Goal: Information Seeking & Learning: Learn about a topic

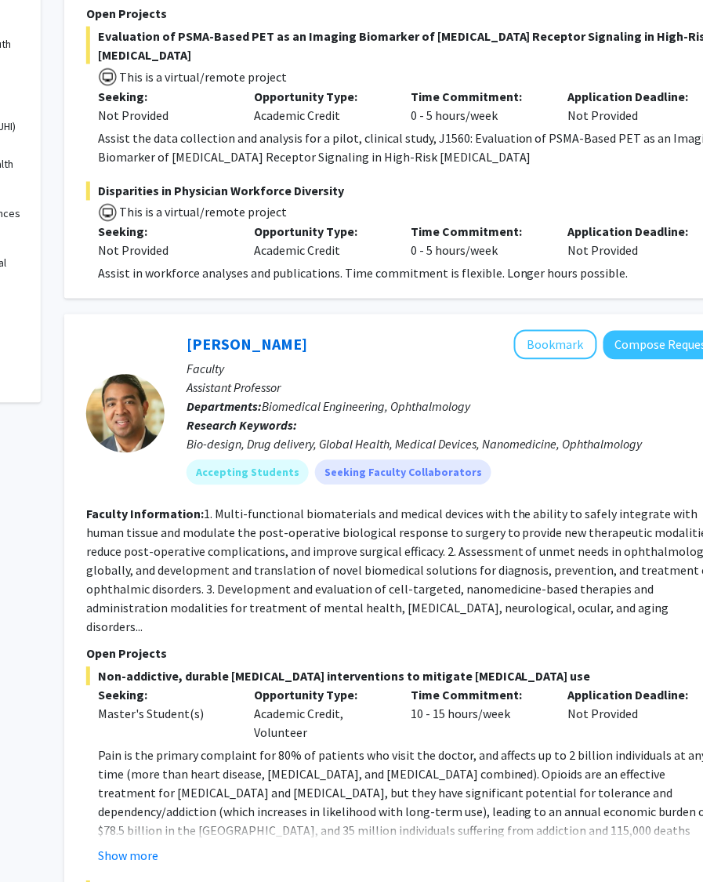
scroll to position [0, 183]
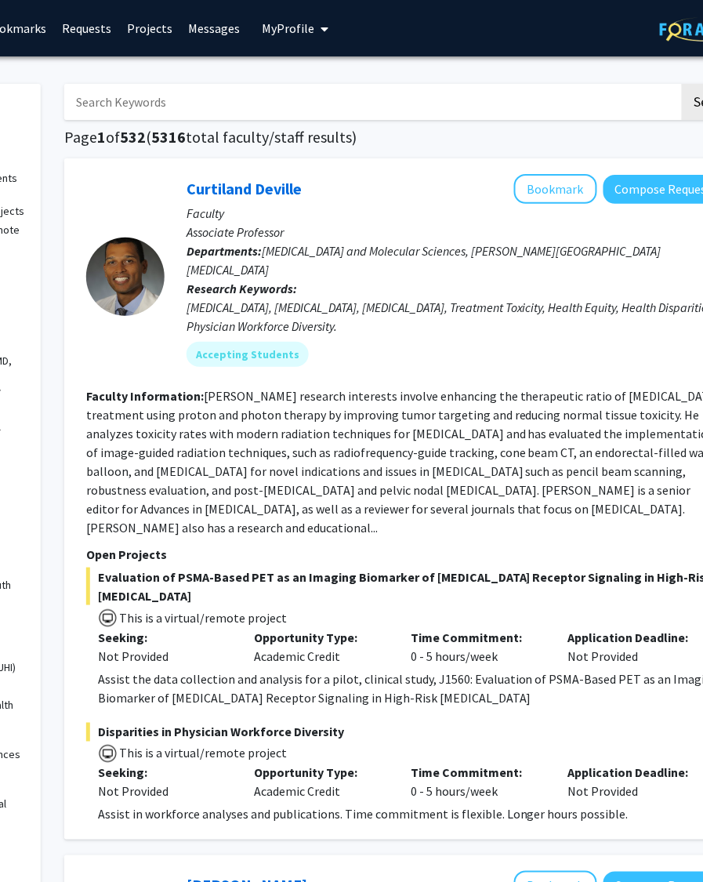
click at [388, 89] on input "Search Keywords" at bounding box center [371, 102] width 615 height 36
type input "shadow"
click at [682, 84] on button "Search" at bounding box center [714, 102] width 64 height 36
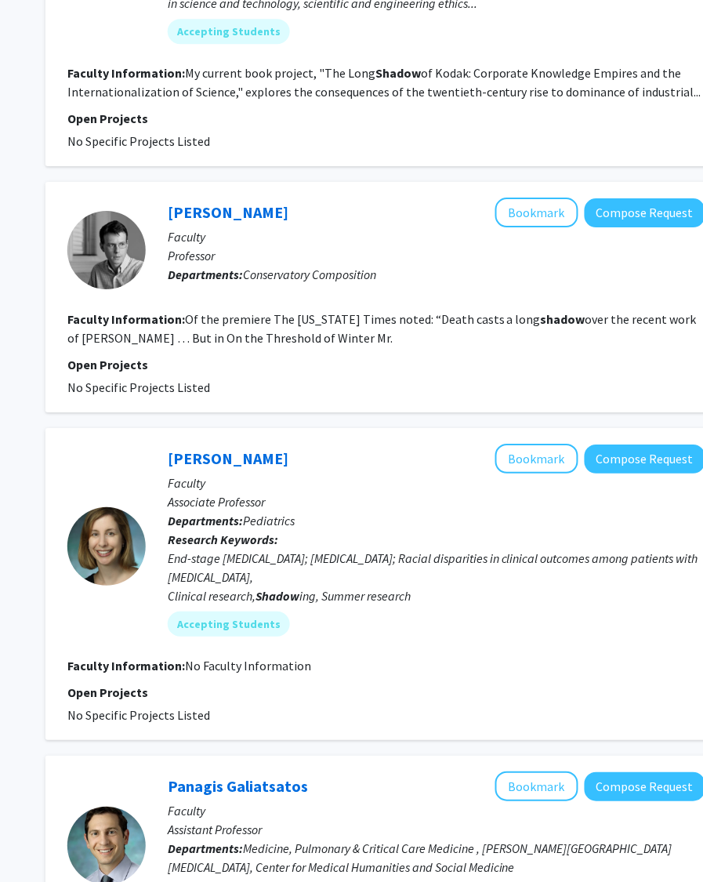
scroll to position [1152, 201]
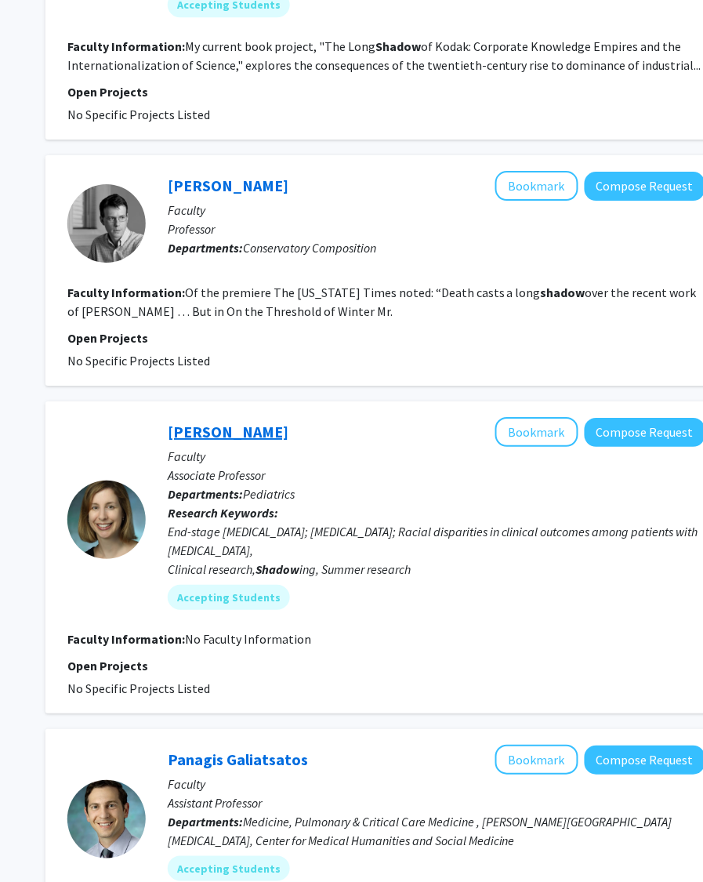
click at [269, 423] on link "[PERSON_NAME]" at bounding box center [228, 432] width 121 height 20
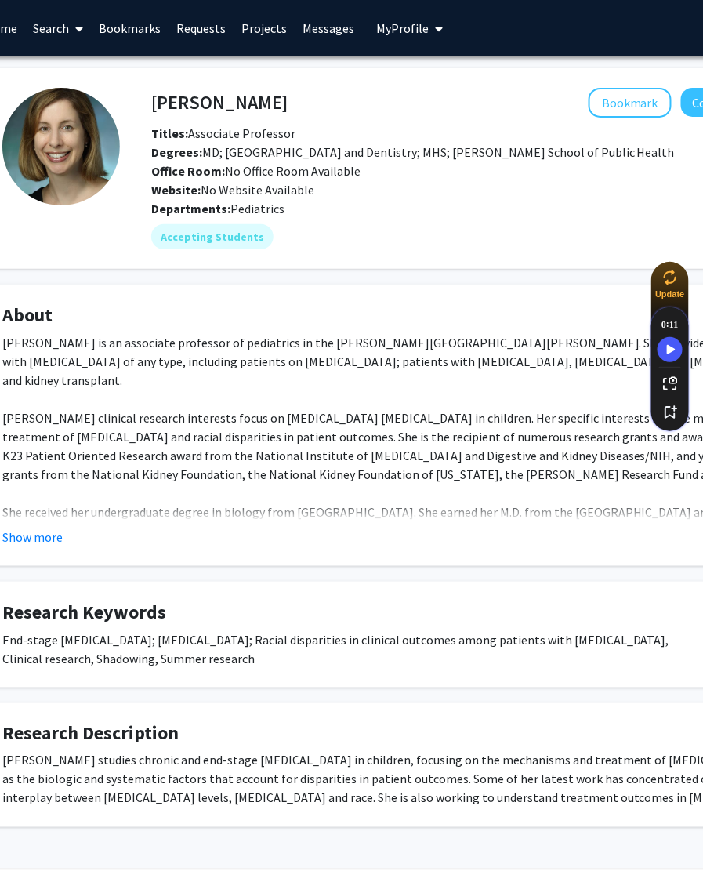
scroll to position [0, 44]
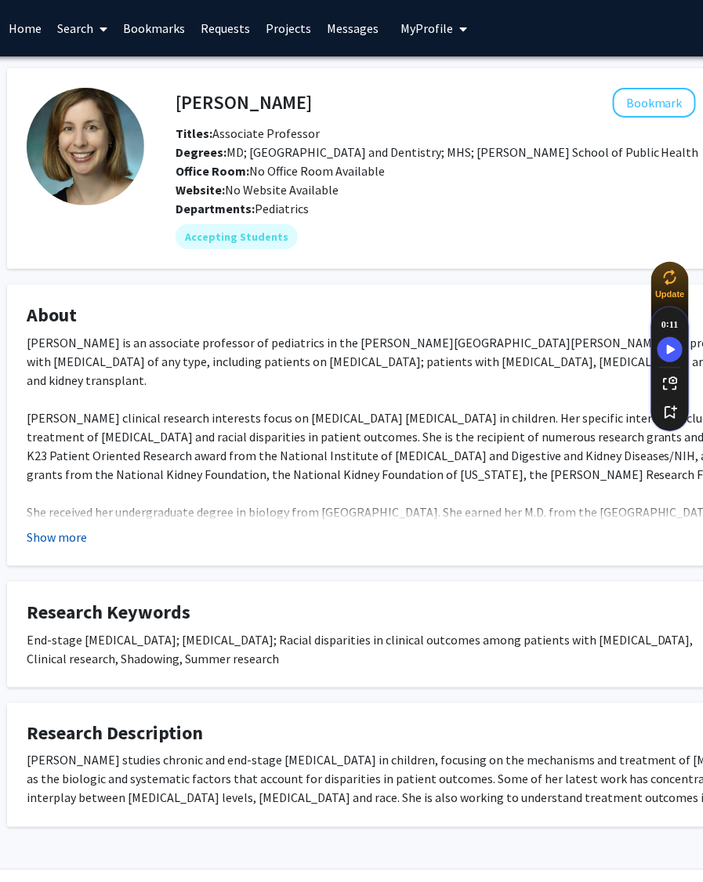
click at [76, 546] on button "Show more" at bounding box center [57, 537] width 60 height 19
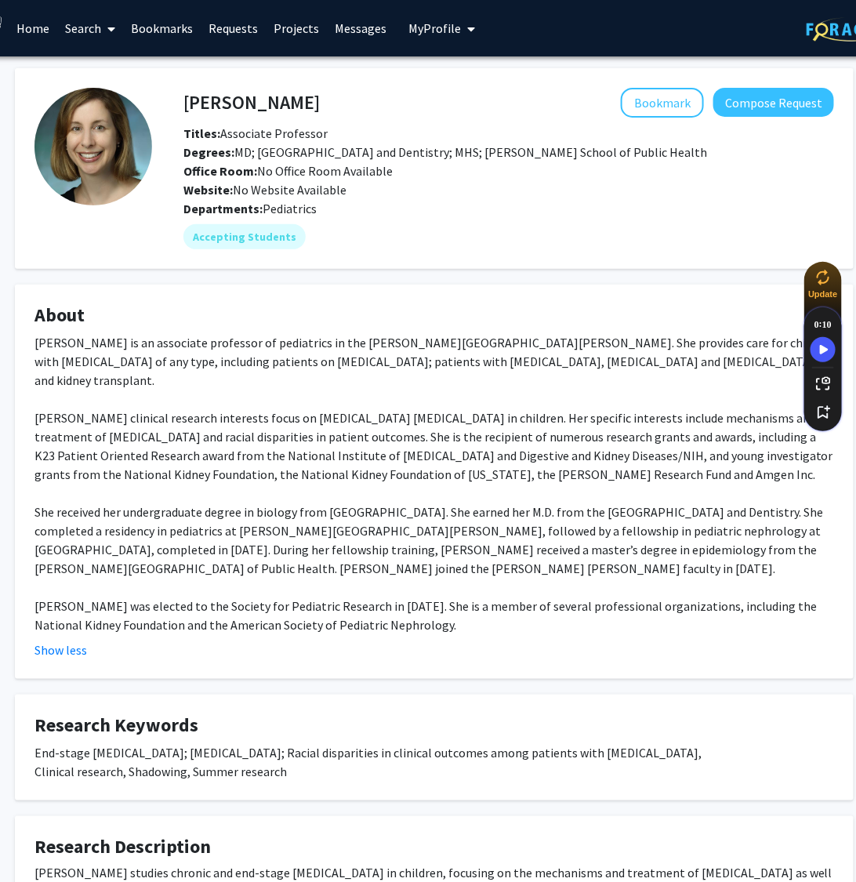
scroll to position [0, 34]
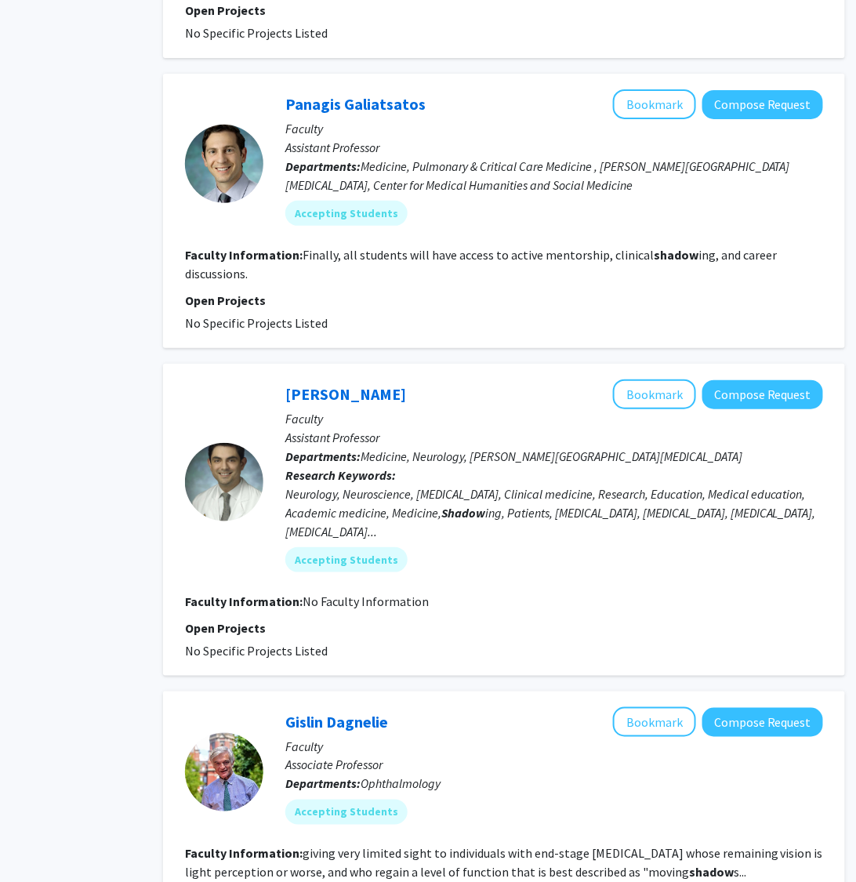
scroll to position [2309, 84]
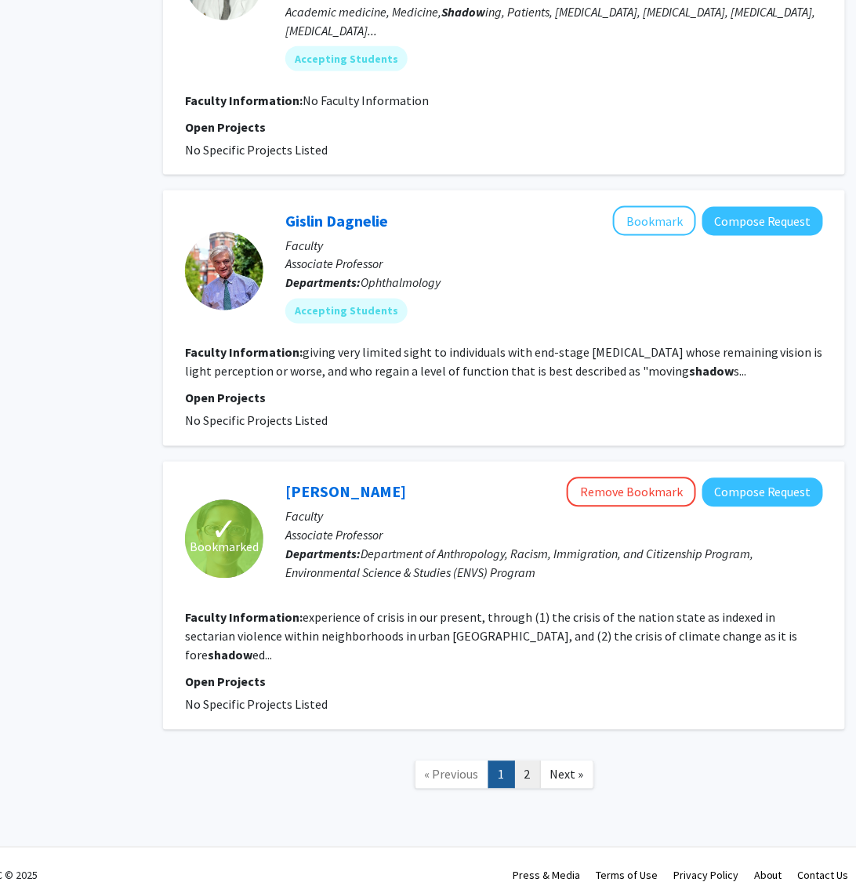
click at [527, 764] on link "2" at bounding box center [527, 774] width 27 height 27
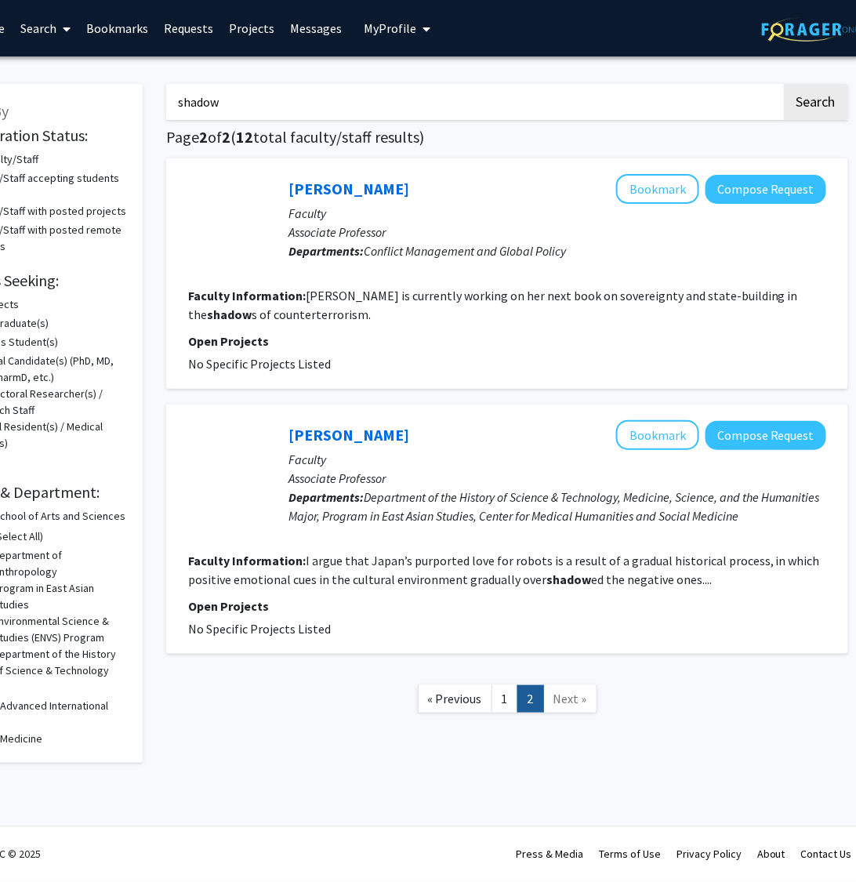
scroll to position [0, 84]
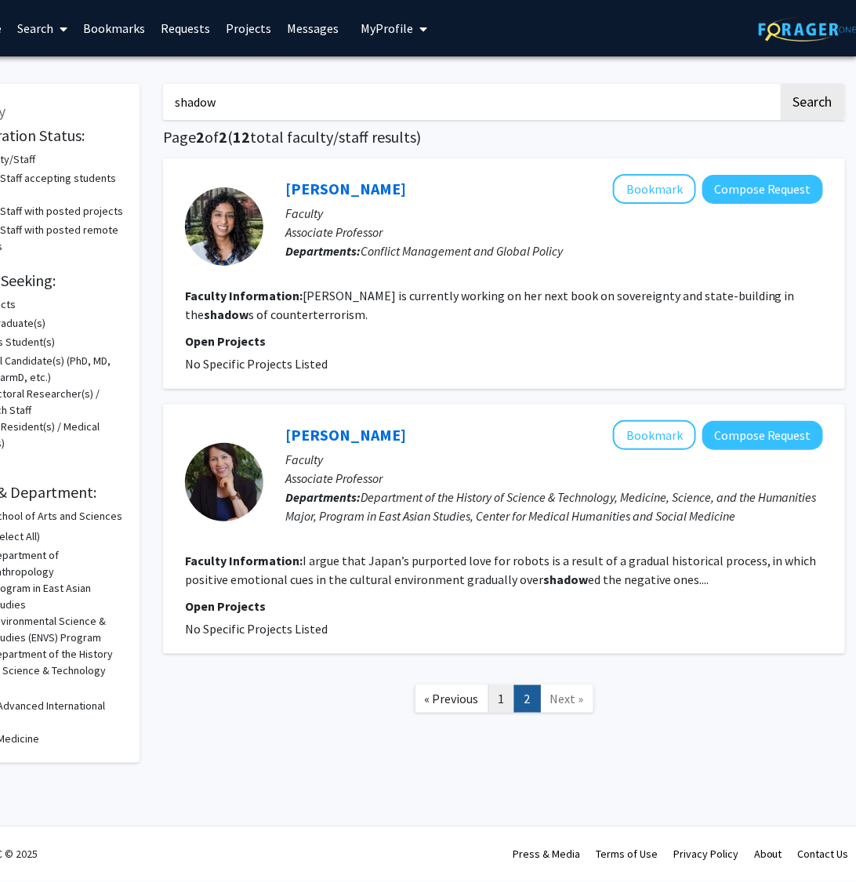
click at [503, 690] on link "1" at bounding box center [501, 698] width 27 height 27
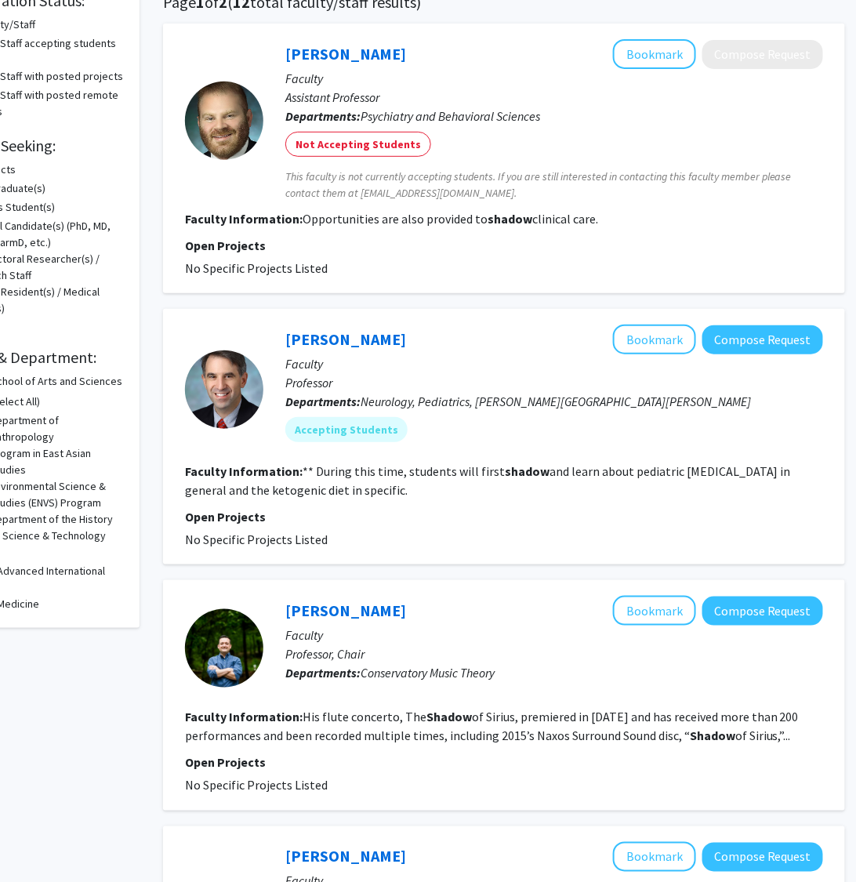
scroll to position [209, 84]
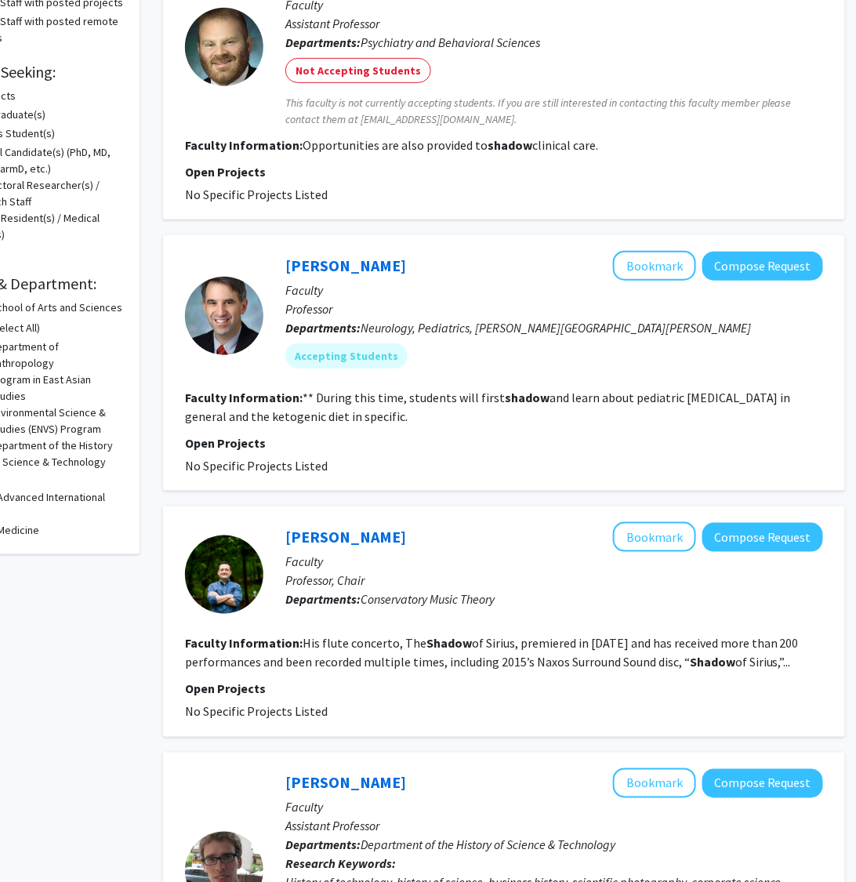
click at [463, 307] on p "Professor" at bounding box center [554, 308] width 538 height 19
click at [303, 259] on link "[PERSON_NAME]" at bounding box center [345, 266] width 121 height 20
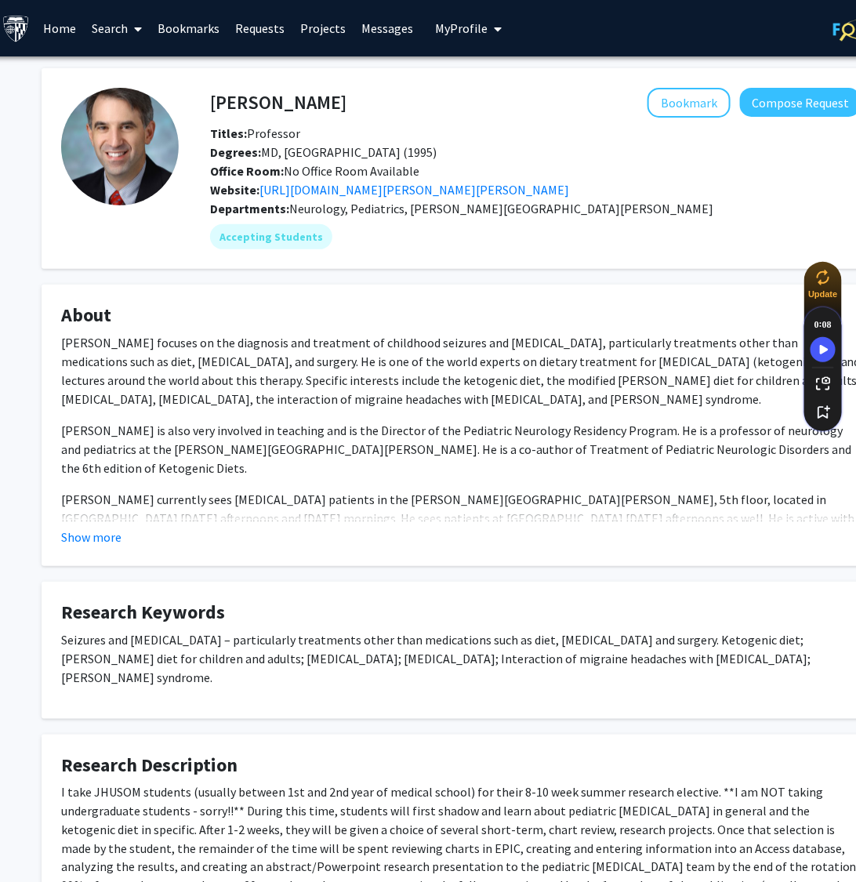
scroll to position [0, 12]
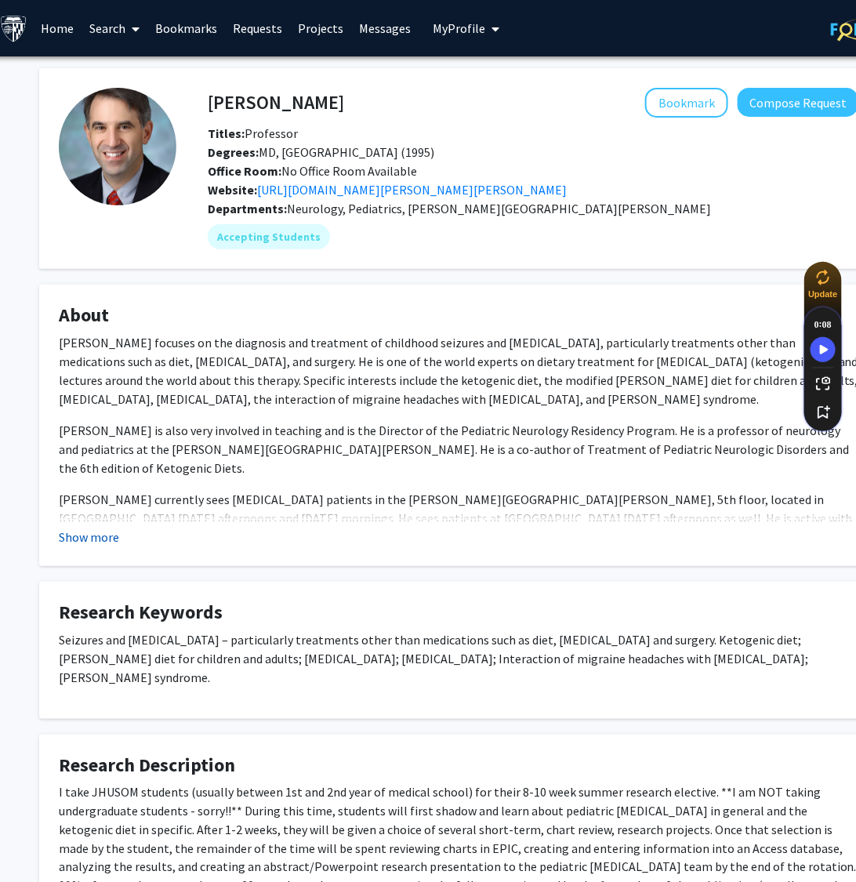
click at [104, 546] on button "Show more" at bounding box center [89, 537] width 60 height 19
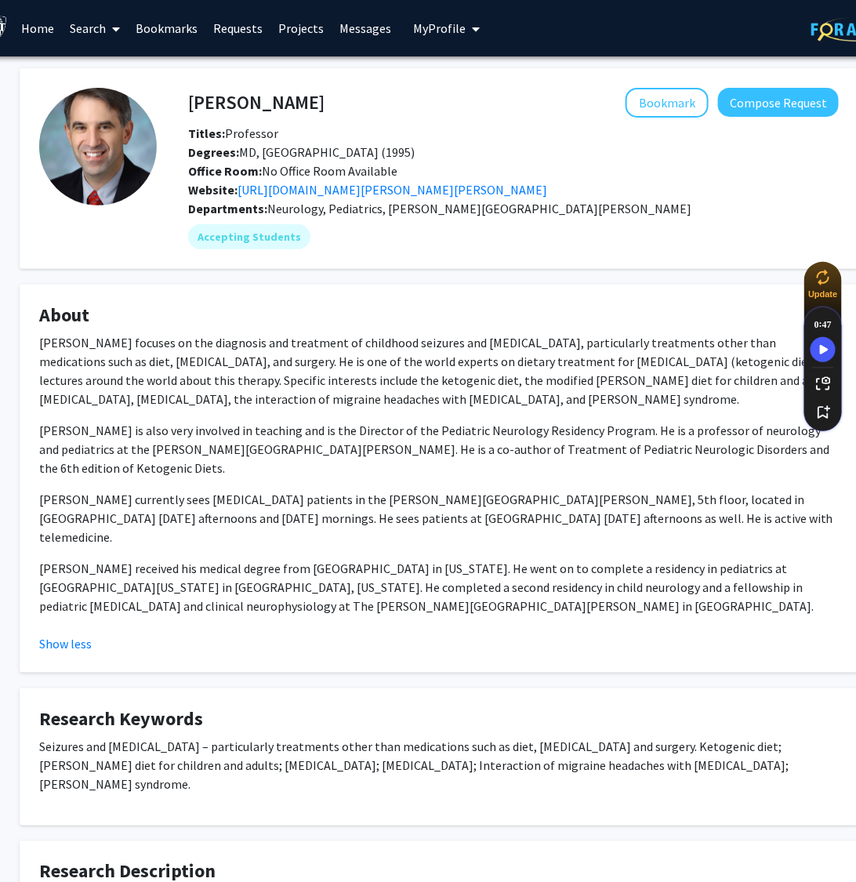
scroll to position [0, 32]
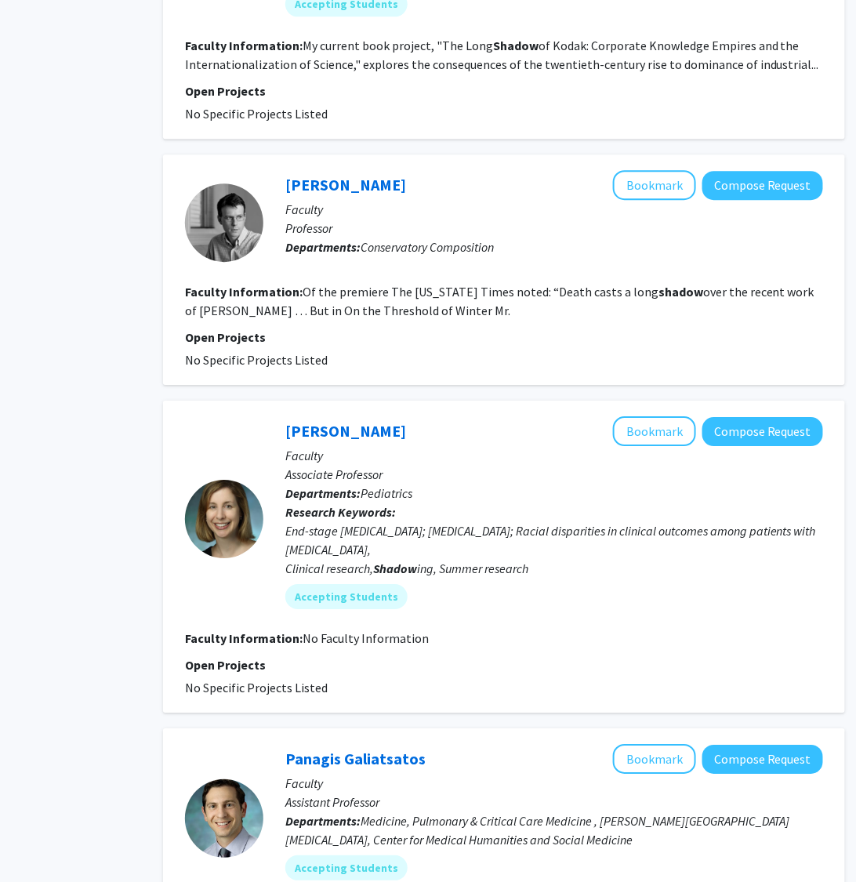
scroll to position [1160, 84]
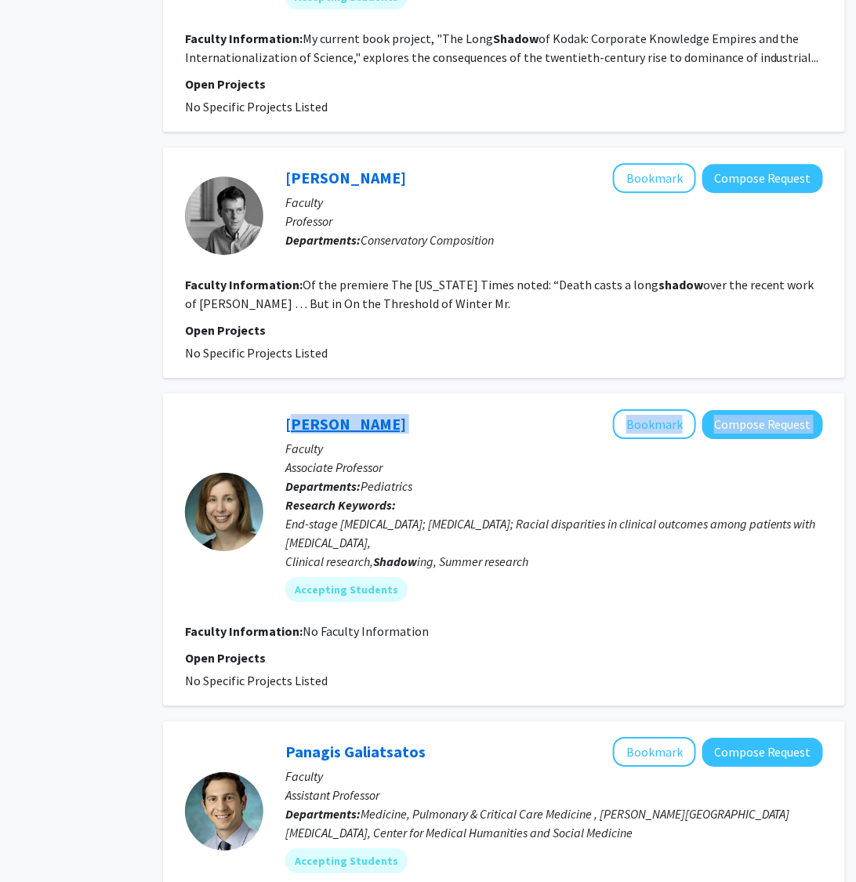
drag, startPoint x: 441, startPoint y: 426, endPoint x: 287, endPoint y: 424, distance: 154.5
click at [288, 425] on div "[PERSON_NAME] Bookmark Compose Request" at bounding box center [554, 424] width 538 height 30
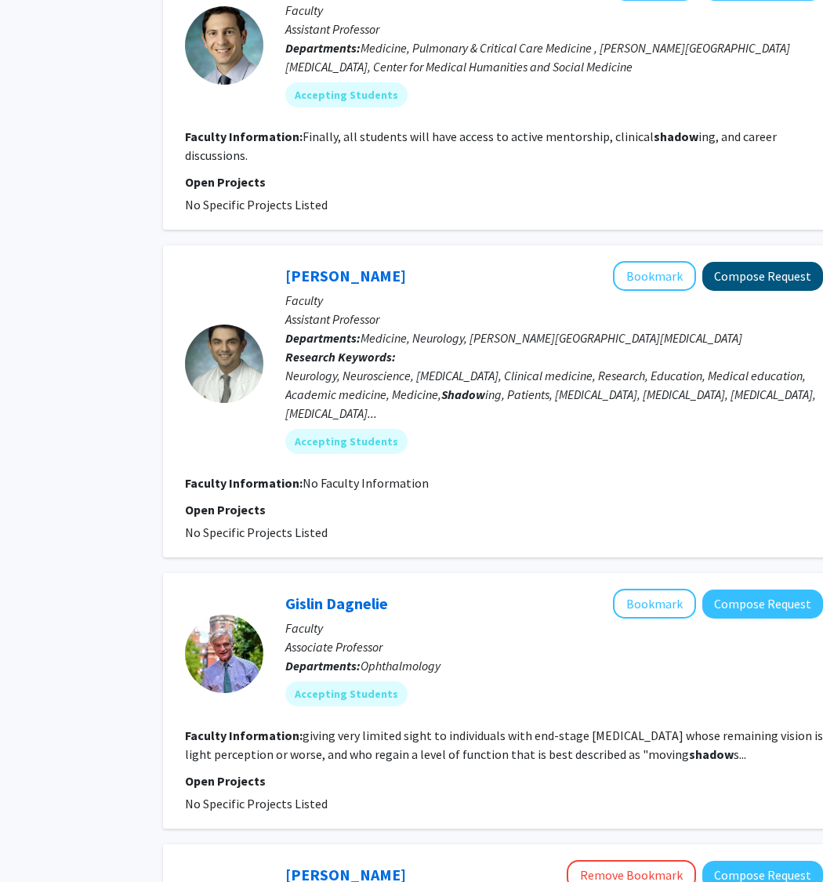
scroll to position [1930, 82]
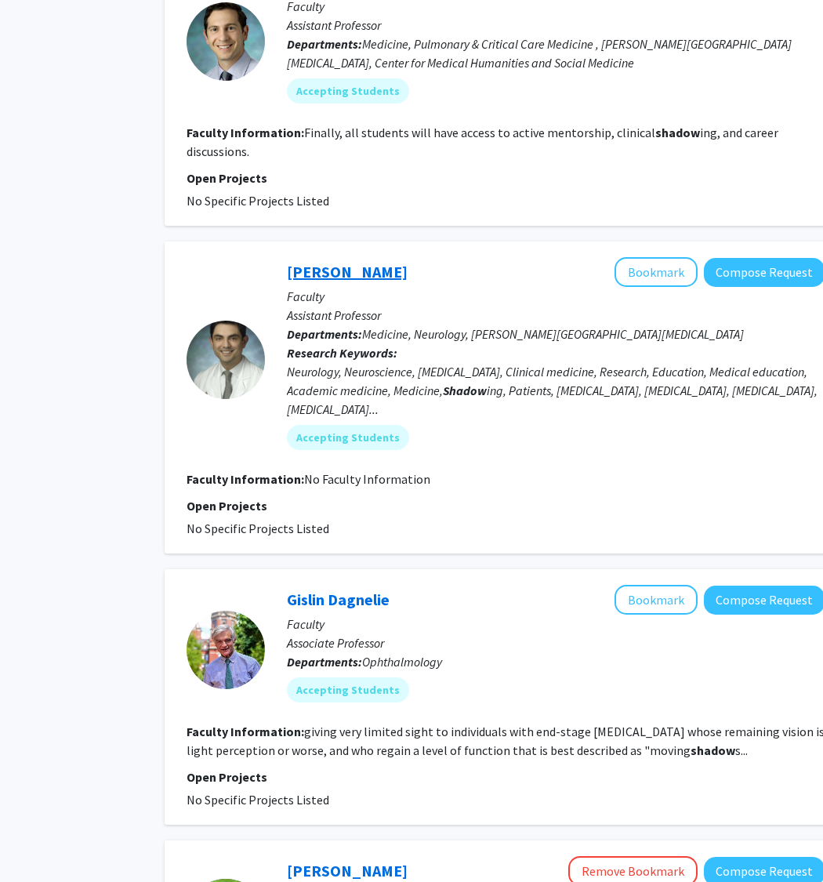
click at [332, 272] on link "[PERSON_NAME]" at bounding box center [347, 272] width 121 height 20
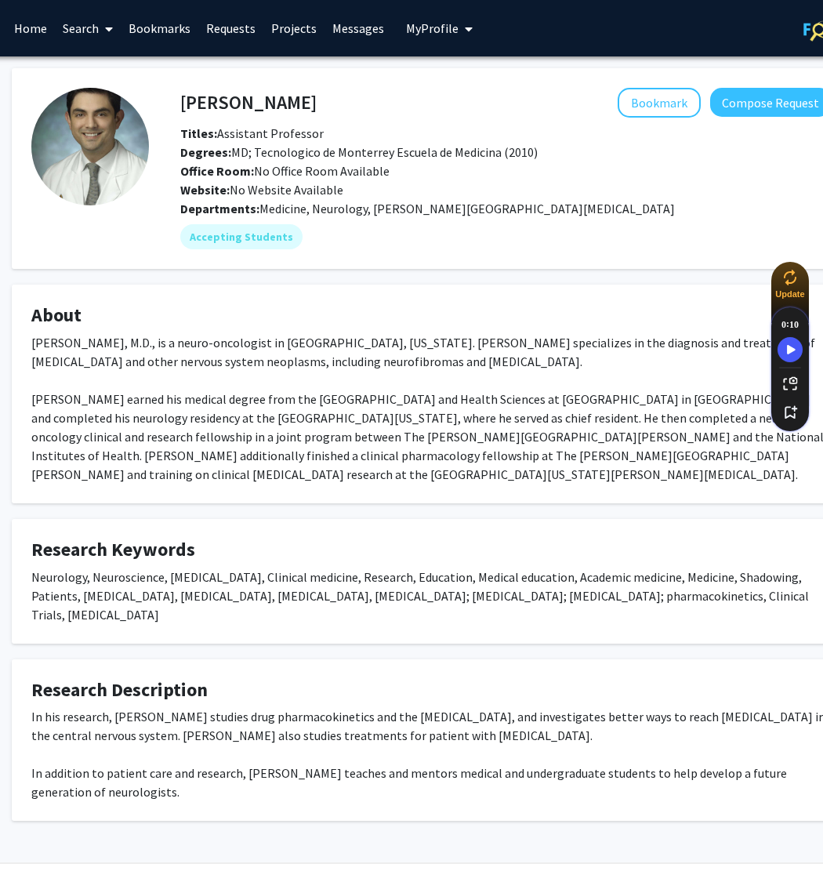
scroll to position [0, 32]
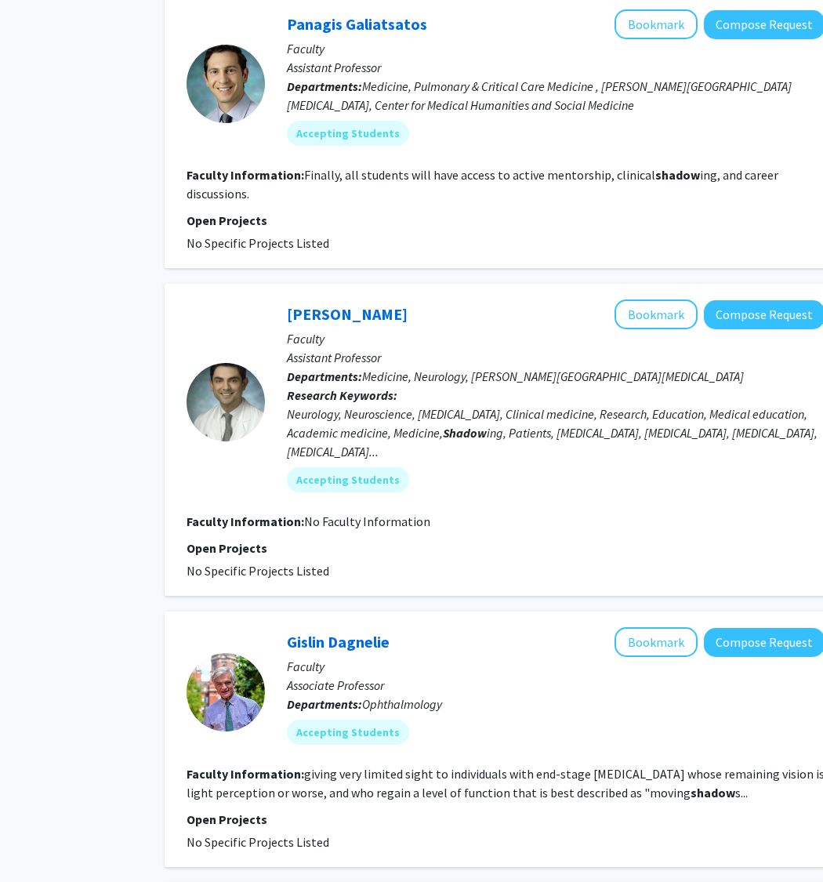
scroll to position [1860, 82]
